Goal: Transaction & Acquisition: Purchase product/service

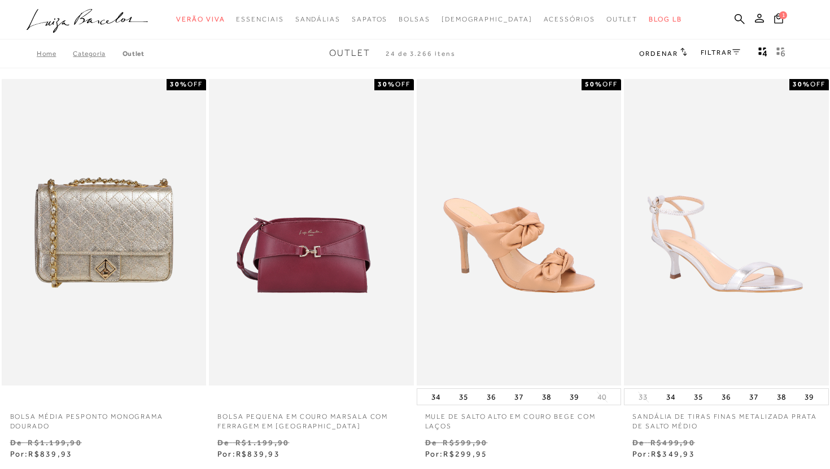
click at [715, 55] on link "FILTRAR" at bounding box center [721, 53] width 40 height 8
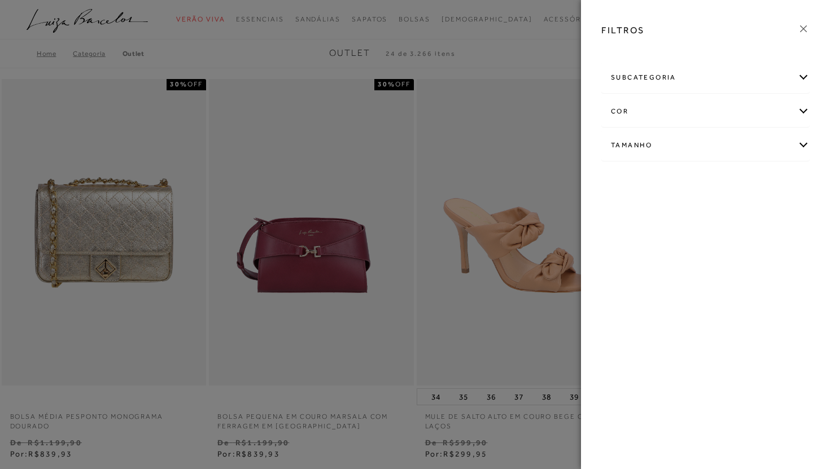
click at [667, 151] on div "Tamanho" at bounding box center [705, 145] width 207 height 30
click at [618, 235] on link "Ver mais..." at bounding box center [632, 231] width 31 height 8
click at [623, 268] on span "38" at bounding box center [620, 271] width 16 height 8
click at [620, 268] on input "38" at bounding box center [614, 273] width 11 height 11
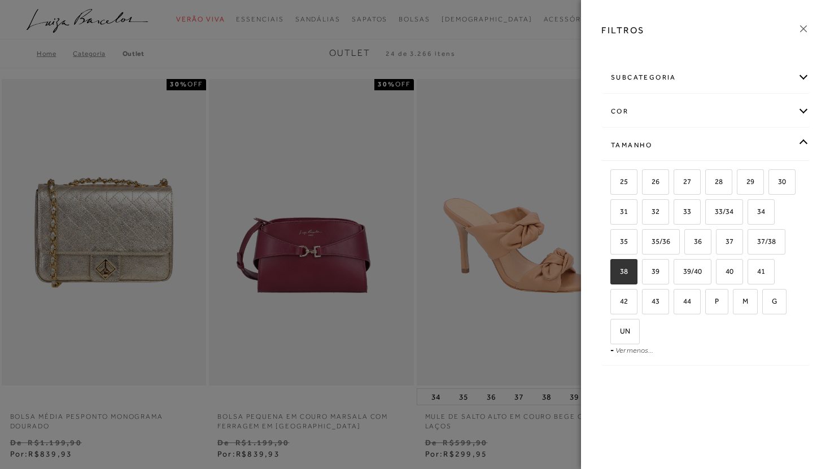
checkbox input "true"
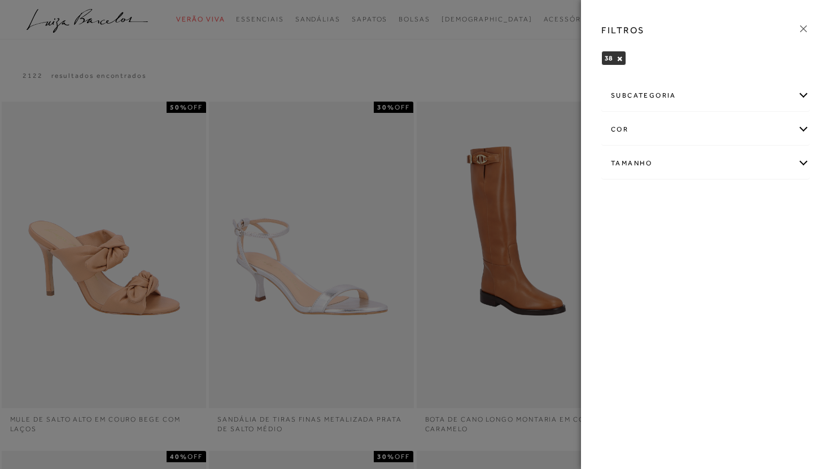
click at [805, 29] on icon at bounding box center [804, 29] width 12 height 12
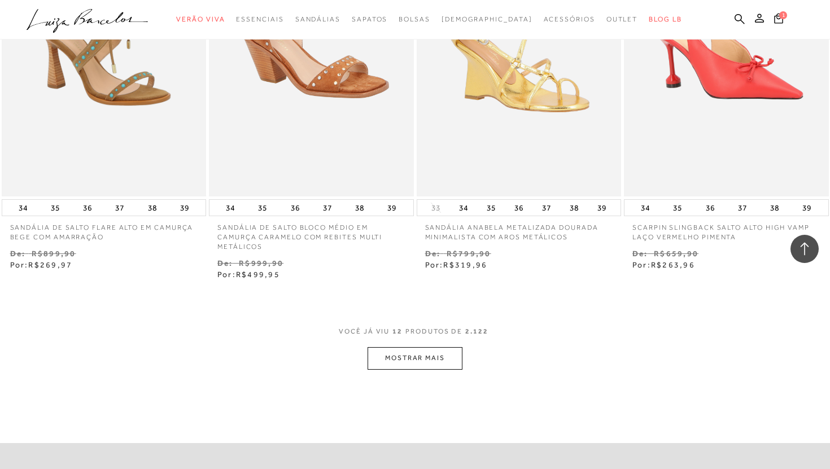
scroll to position [1022, 0]
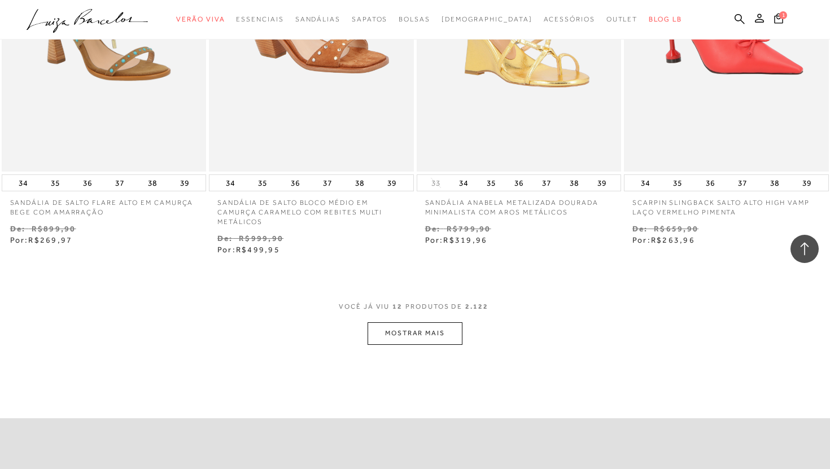
click at [388, 336] on button "MOSTRAR MAIS" at bounding box center [415, 334] width 95 height 22
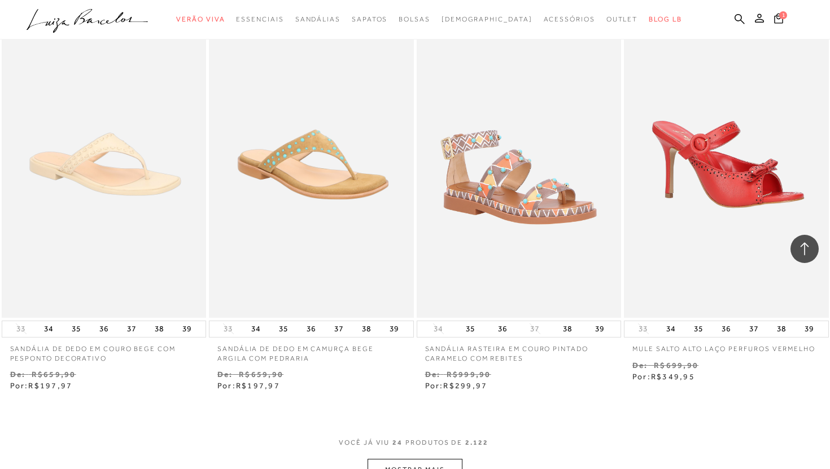
scroll to position [2105, 0]
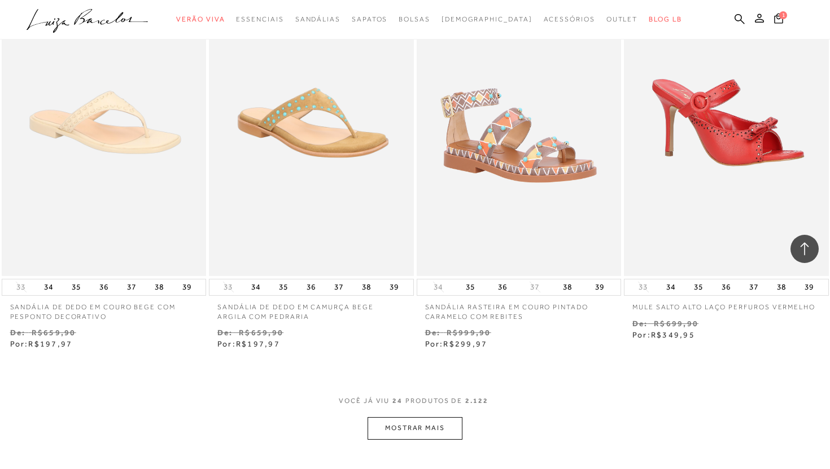
click at [420, 429] on button "MOSTRAR MAIS" at bounding box center [415, 428] width 95 height 22
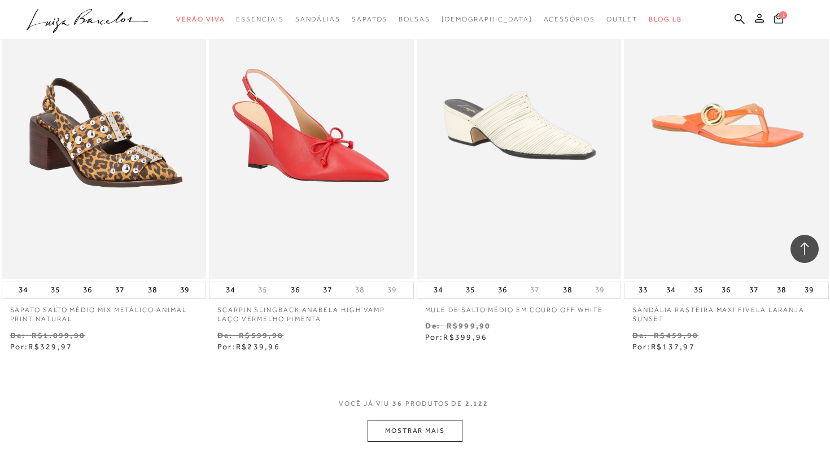
scroll to position [3372, 0]
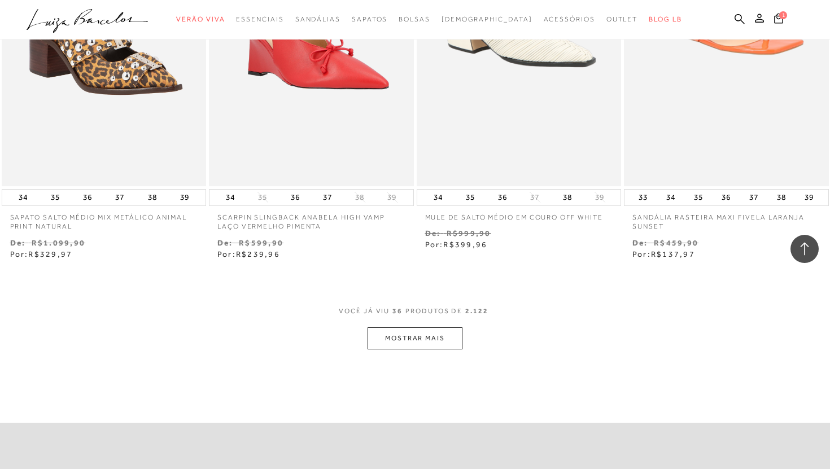
click at [408, 337] on button "MOSTRAR MAIS" at bounding box center [415, 339] width 95 height 22
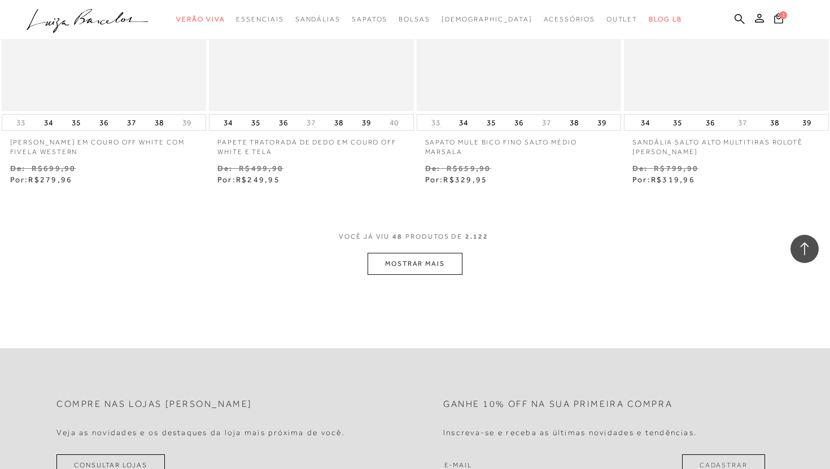
scroll to position [4774, 0]
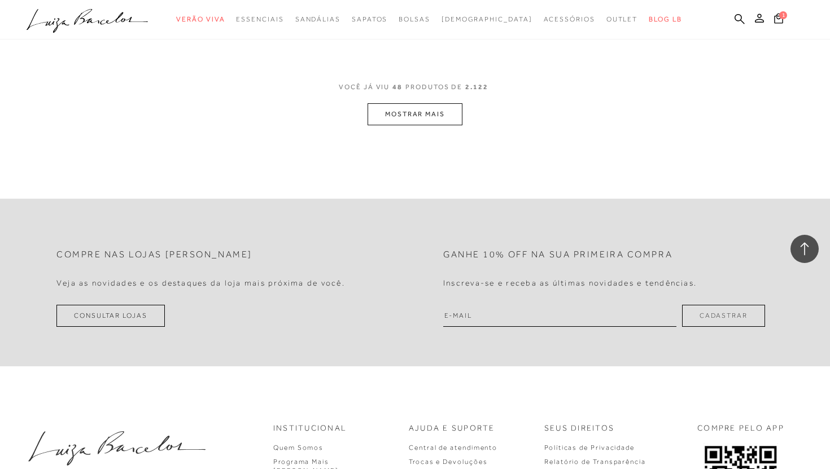
click at [449, 115] on button "MOSTRAR MAIS" at bounding box center [415, 114] width 95 height 22
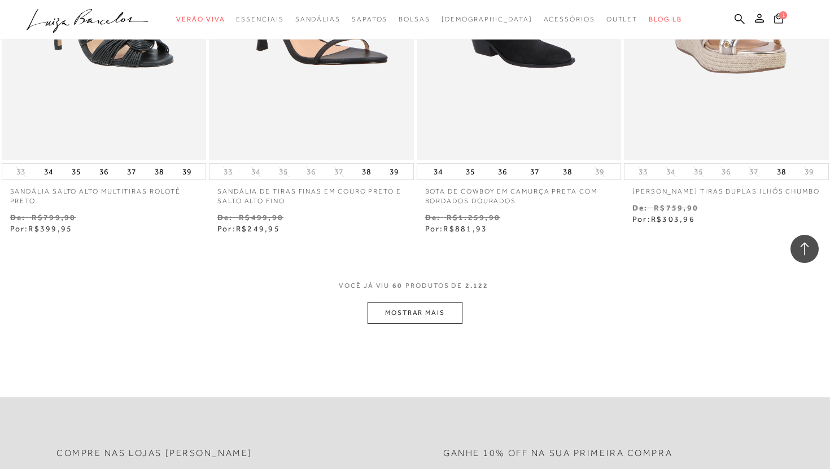
scroll to position [5730, 0]
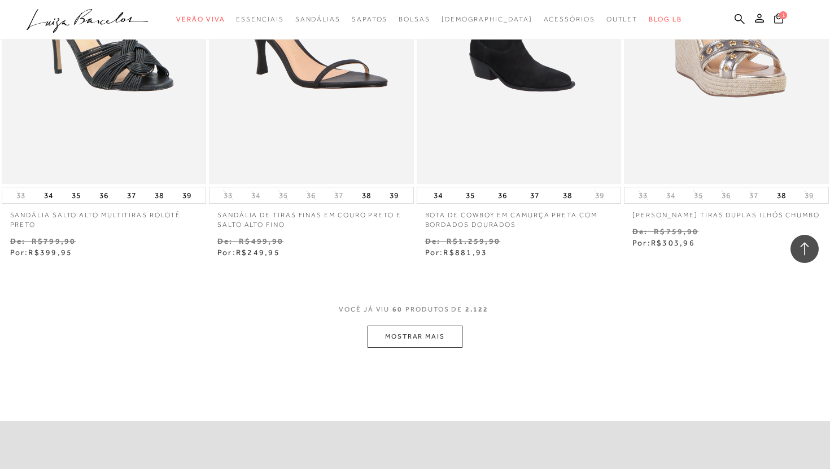
click at [435, 340] on button "MOSTRAR MAIS" at bounding box center [415, 337] width 95 height 22
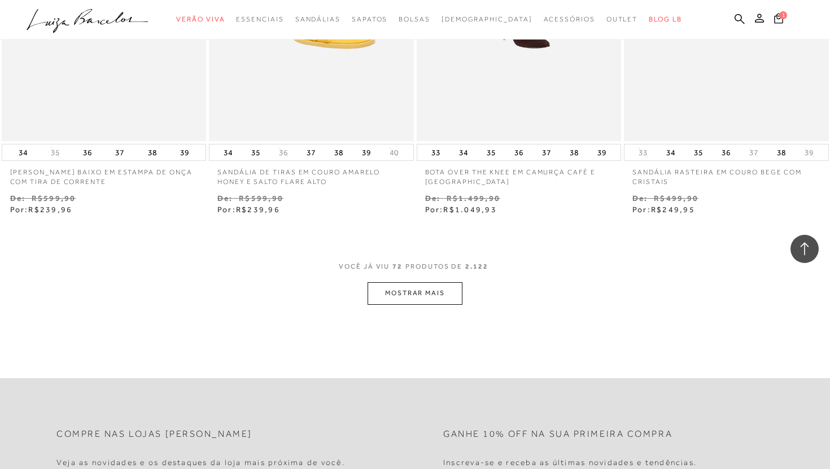
scroll to position [6953, 0]
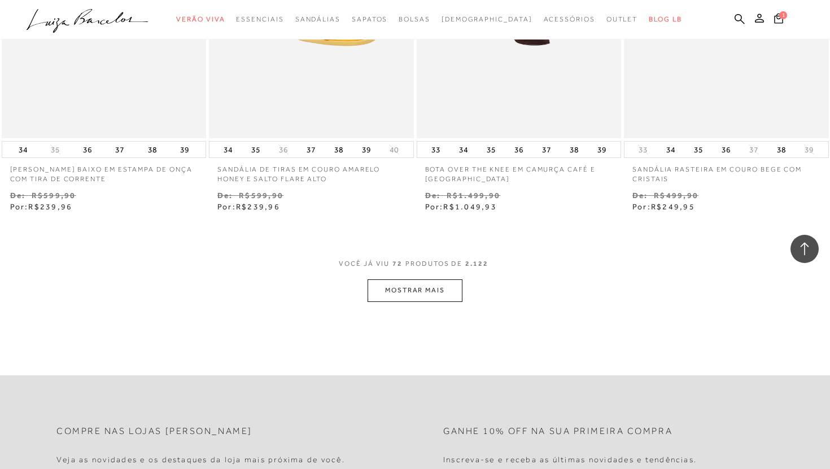
click at [397, 288] on button "MOSTRAR MAIS" at bounding box center [415, 291] width 95 height 22
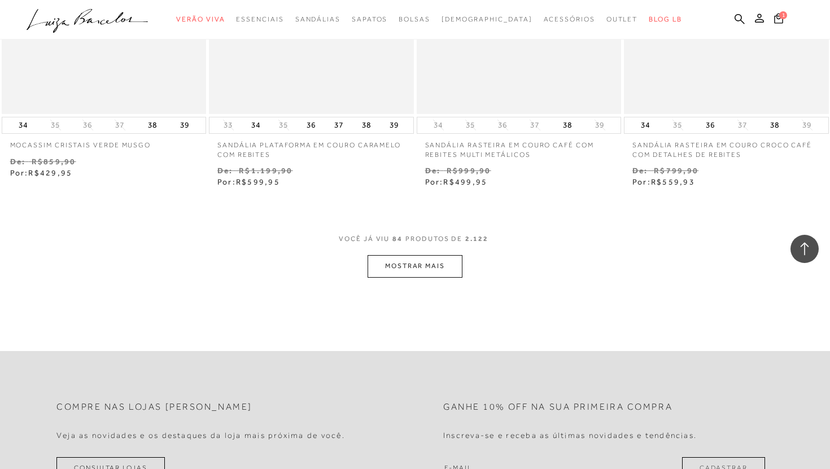
scroll to position [8155, 0]
click at [406, 276] on button "MOSTRAR MAIS" at bounding box center [415, 267] width 95 height 22
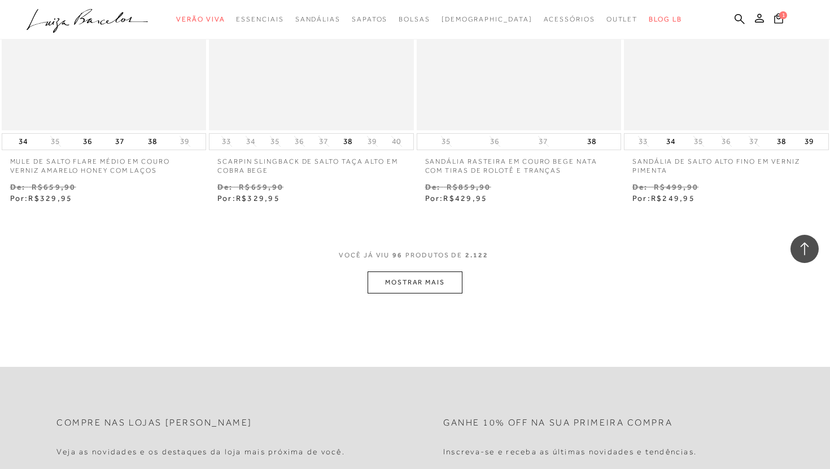
scroll to position [9341, 0]
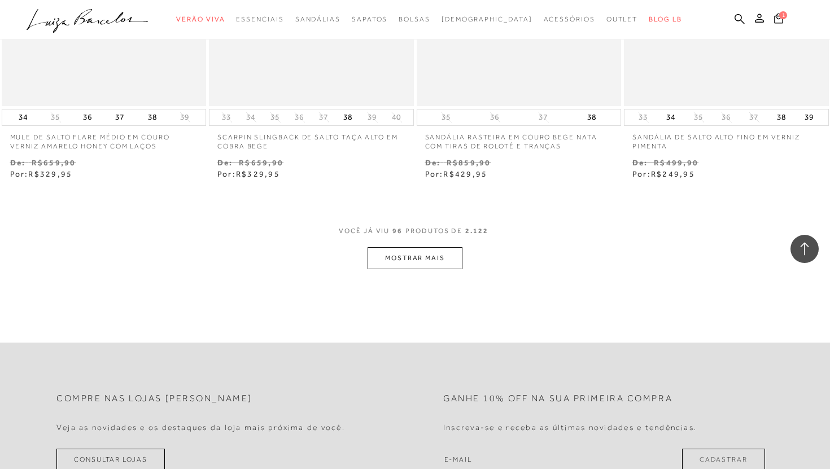
click at [407, 264] on button "MOSTRAR MAIS" at bounding box center [415, 258] width 95 height 22
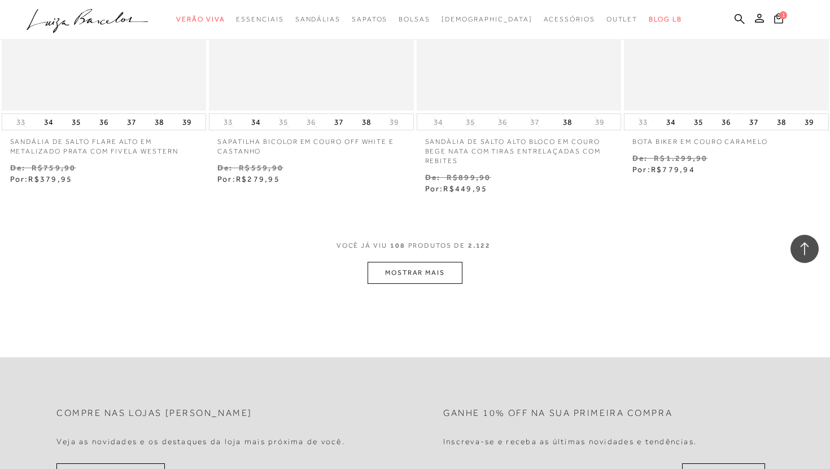
scroll to position [10514, 0]
click at [408, 273] on button "MOSTRAR MAIS" at bounding box center [415, 273] width 95 height 22
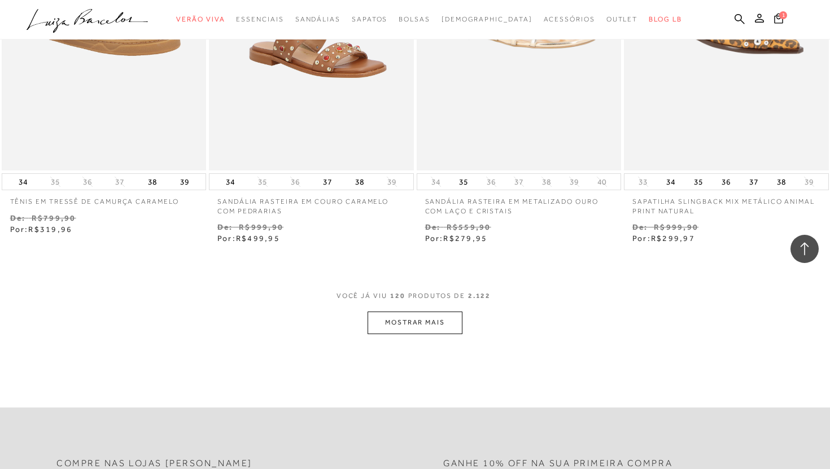
scroll to position [11676, 0]
